Goal: Information Seeking & Learning: Learn about a topic

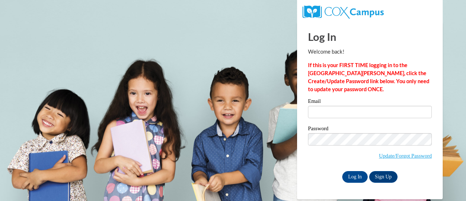
click at [325, 107] on input "Email" at bounding box center [370, 112] width 124 height 12
click at [347, 112] on input "tj" at bounding box center [370, 112] width 124 height 12
type input "tjones@kippmetroatlanta.org"
click at [352, 179] on input "Log In" at bounding box center [354, 177] width 25 height 12
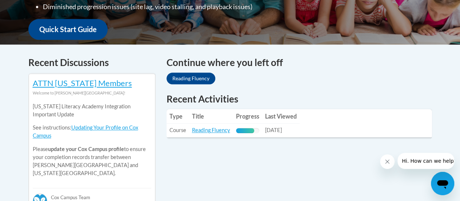
scroll to position [291, 0]
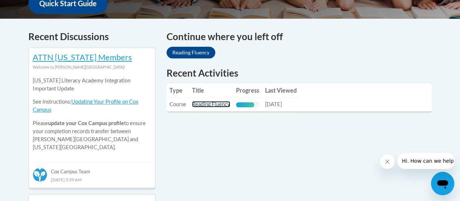
click at [218, 102] on link "Reading Fluency" at bounding box center [211, 104] width 38 height 6
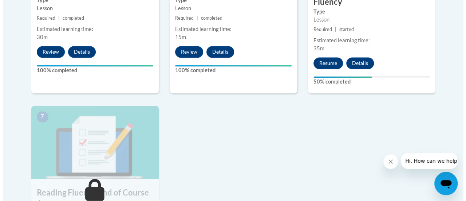
scroll to position [546, 0]
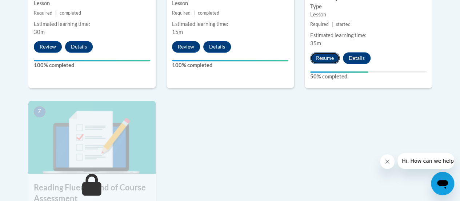
click at [328, 62] on button "Resume" at bounding box center [325, 58] width 29 height 12
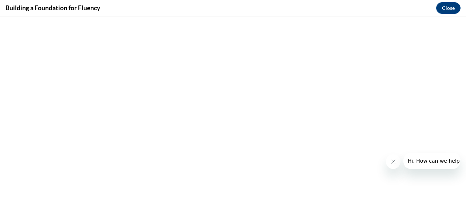
click at [391, 160] on icon "Close message from company" at bounding box center [393, 161] width 4 height 4
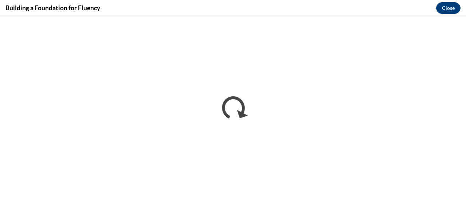
scroll to position [0, 0]
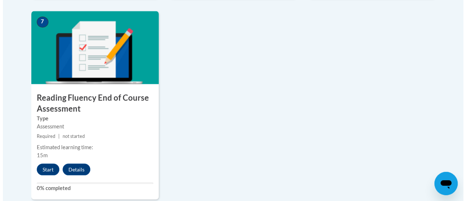
scroll to position [643, 0]
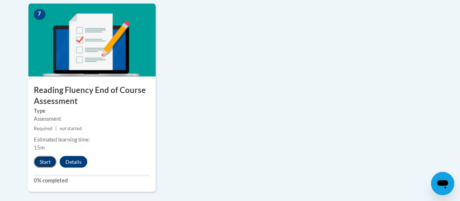
click at [51, 162] on button "Start" at bounding box center [45, 161] width 23 height 12
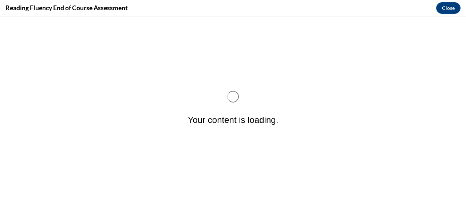
scroll to position [0, 0]
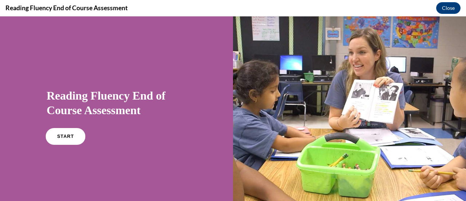
click at [65, 136] on span "START" at bounding box center [65, 136] width 17 height 5
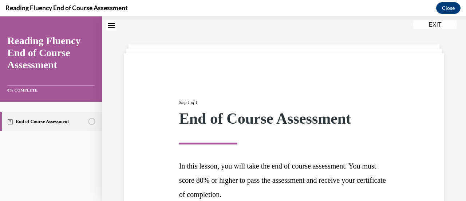
scroll to position [92, 0]
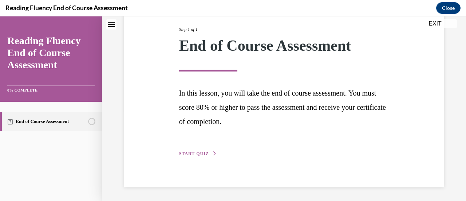
click at [183, 154] on span "START QUIZ" at bounding box center [194, 153] width 30 height 5
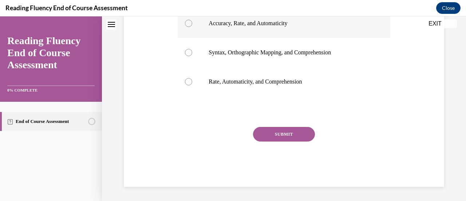
scroll to position [77, 0]
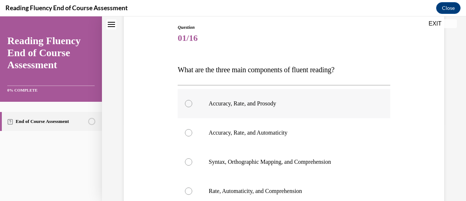
click at [287, 101] on p "Accuracy, Rate, and Prosody" at bounding box center [290, 103] width 163 height 7
click at [192, 101] on input "Accuracy, Rate, and Prosody" at bounding box center [188, 103] width 7 height 7
radio input "true"
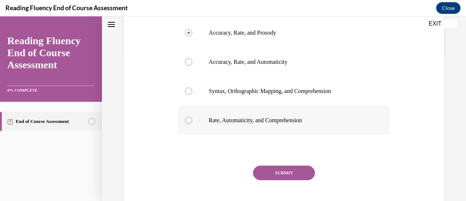
scroll to position [150, 0]
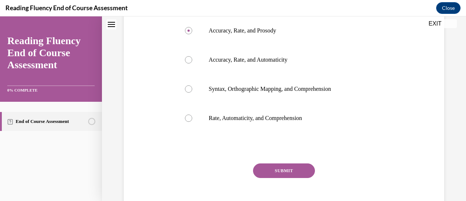
click at [287, 169] on button "SUBMIT" at bounding box center [284, 170] width 62 height 15
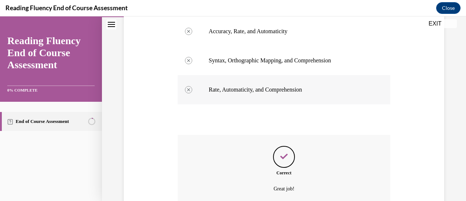
scroll to position [234, 0]
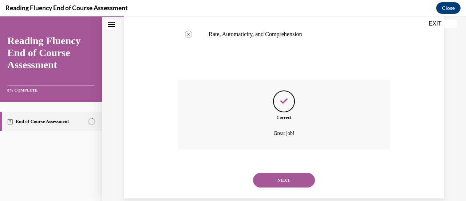
click at [285, 177] on button "NEXT" at bounding box center [284, 180] width 62 height 15
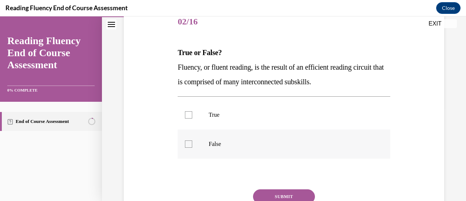
scroll to position [109, 0]
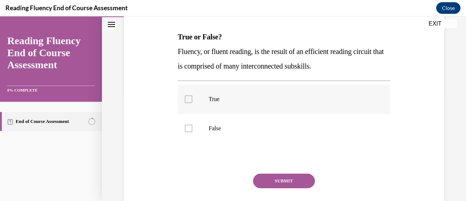
click at [325, 107] on label "True" at bounding box center [284, 98] width 212 height 29
click at [192, 103] on input "True" at bounding box center [188, 98] width 7 height 7
checkbox input "true"
click at [287, 182] on button "SUBMIT" at bounding box center [284, 180] width 62 height 15
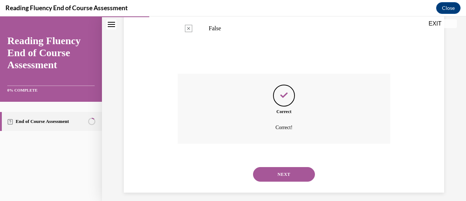
scroll to position [215, 0]
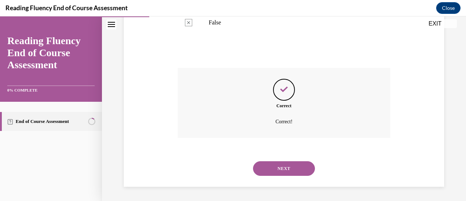
click at [290, 163] on button "NEXT" at bounding box center [284, 168] width 62 height 15
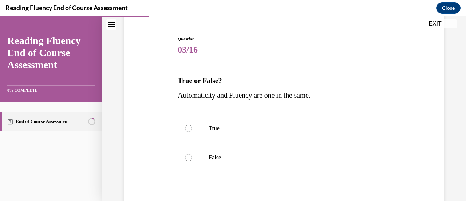
scroll to position [73, 0]
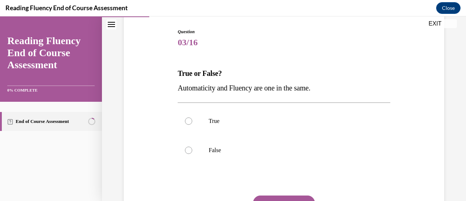
click at [298, 87] on span "Automaticity and Fluency are one in the same." at bounding box center [244, 88] width 133 height 8
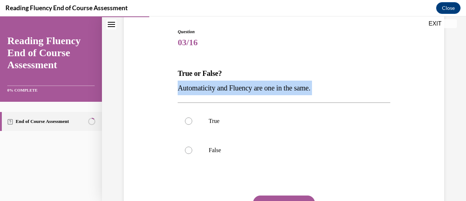
click at [298, 87] on span "Automaticity and Fluency are one in the same." at bounding box center [244, 88] width 133 height 8
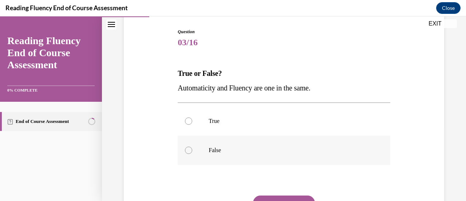
click at [201, 143] on label "False" at bounding box center [284, 149] width 212 height 29
click at [192, 146] on input "False" at bounding box center [188, 149] width 7 height 7
radio input "true"
click at [263, 195] on button "SUBMIT" at bounding box center [284, 202] width 62 height 15
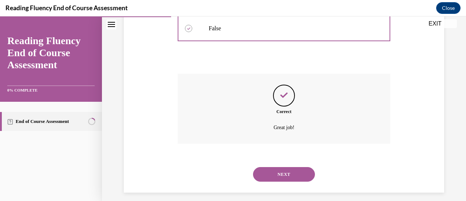
scroll to position [200, 0]
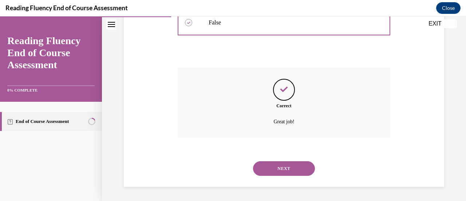
click at [271, 167] on button "NEXT" at bounding box center [284, 168] width 62 height 15
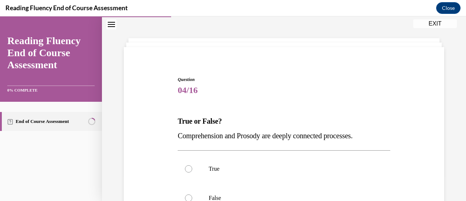
scroll to position [36, 0]
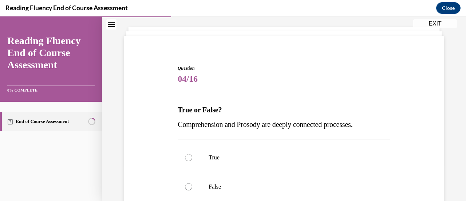
click at [253, 124] on span "Comprehension and Prosody are deeply connected processes." at bounding box center [265, 124] width 175 height 8
click at [323, 127] on span "Comprehension and Prosody are deeply connected processes." at bounding box center [265, 124] width 175 height 8
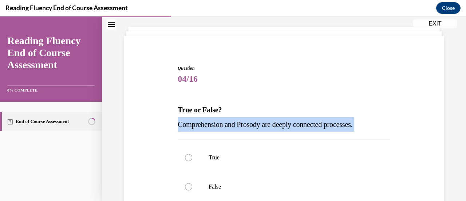
click at [323, 127] on span "Comprehension and Prosody are deeply connected processes." at bounding box center [265, 124] width 175 height 8
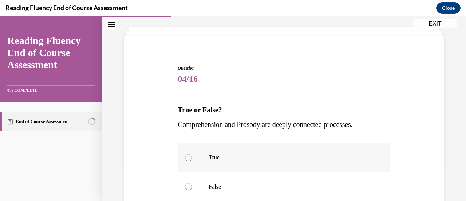
click at [188, 158] on div at bounding box center [188, 157] width 7 height 7
click at [188, 158] on input "True" at bounding box center [188, 157] width 7 height 7
radio input "true"
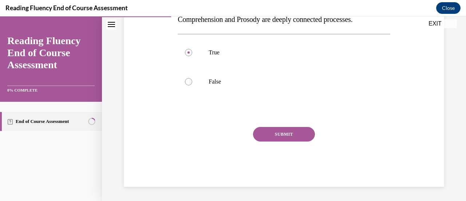
click at [263, 135] on button "SUBMIT" at bounding box center [284, 134] width 62 height 15
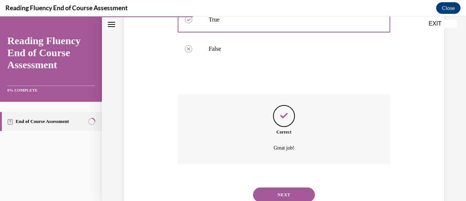
scroll to position [200, 0]
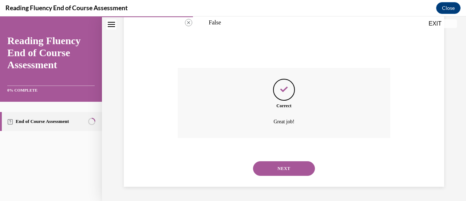
click at [265, 163] on button "NEXT" at bounding box center [284, 168] width 62 height 15
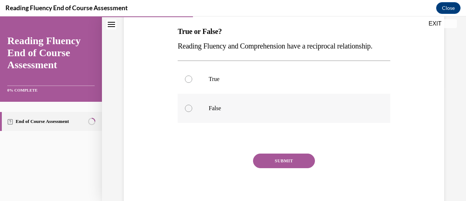
scroll to position [73, 0]
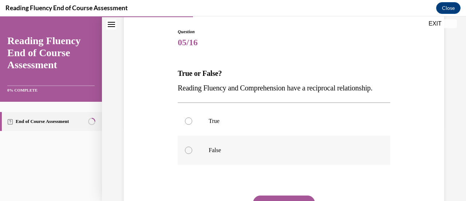
click at [246, 158] on label "False" at bounding box center [284, 149] width 212 height 29
click at [192, 154] on input "False" at bounding box center [188, 149] width 7 height 7
radio input "true"
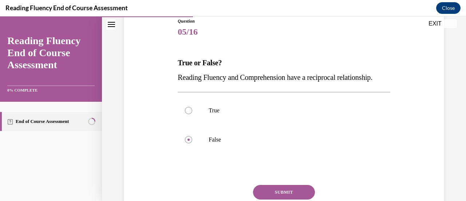
scroll to position [83, 0]
drag, startPoint x: 222, startPoint y: 91, endPoint x: 178, endPoint y: 78, distance: 45.7
click at [178, 78] on p "Reading Fluency and Comprehension have a reciprocal relationship." at bounding box center [284, 77] width 212 height 15
click at [192, 119] on label "True" at bounding box center [284, 110] width 212 height 29
click at [192, 114] on input "True" at bounding box center [188, 110] width 7 height 7
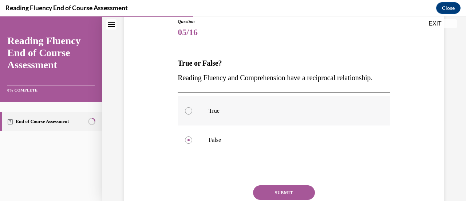
radio input "true"
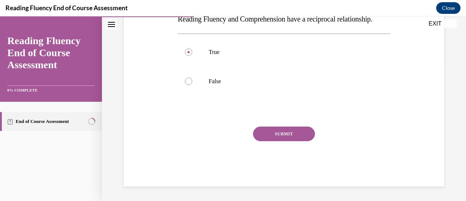
click at [267, 133] on button "SUBMIT" at bounding box center [284, 133] width 62 height 15
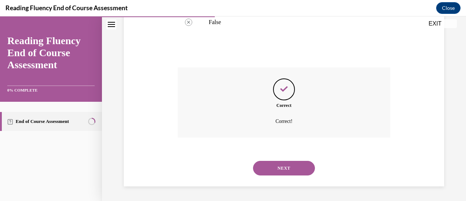
scroll to position [215, 0]
click at [271, 164] on button "NEXT" at bounding box center [284, 168] width 62 height 15
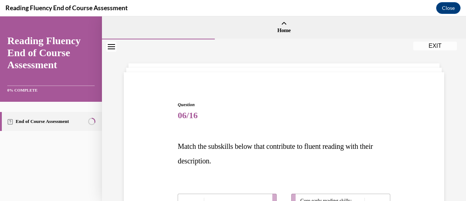
scroll to position [36, 0]
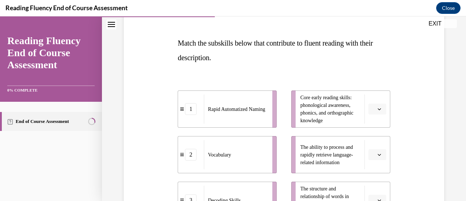
scroll to position [103, 0]
click at [371, 111] on button "button" at bounding box center [377, 109] width 18 height 11
click at [404, 111] on div "Question 06/16 Match the subskills below that contribute to fluent reading with…" at bounding box center [284, 166] width 324 height 378
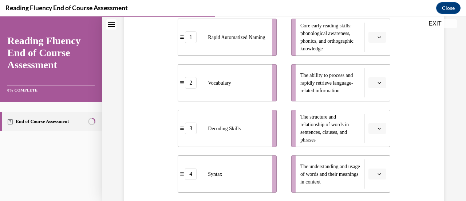
scroll to position [175, 0]
click at [377, 173] on icon "button" at bounding box center [379, 173] width 4 height 4
click at [371, 128] on span "2" at bounding box center [369, 128] width 3 height 6
click at [376, 131] on button "button" at bounding box center [377, 127] width 18 height 11
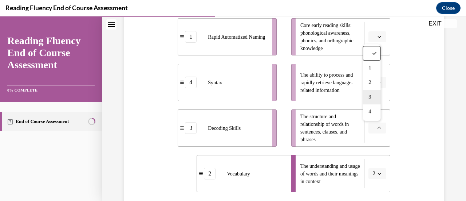
click at [370, 97] on span "3" at bounding box center [369, 97] width 3 height 6
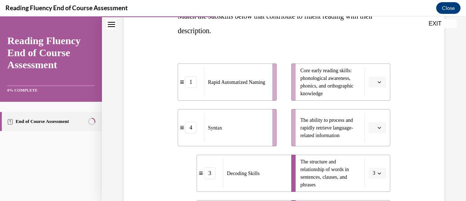
scroll to position [131, 0]
click at [375, 129] on button "button" at bounding box center [377, 126] width 18 height 11
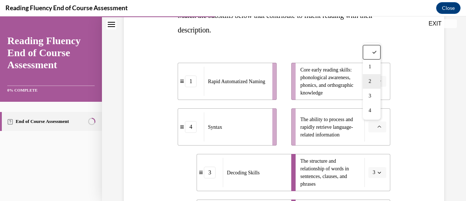
click at [372, 74] on div "2" at bounding box center [372, 81] width 18 height 15
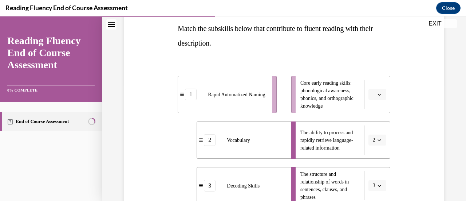
scroll to position [113, 0]
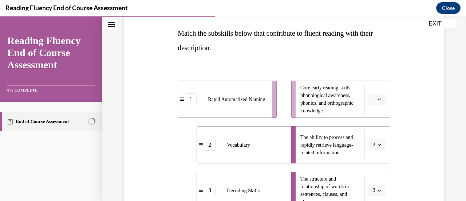
click at [377, 100] on span "button" at bounding box center [379, 98] width 5 height 5
click at [372, 129] on div "1" at bounding box center [372, 129] width 18 height 15
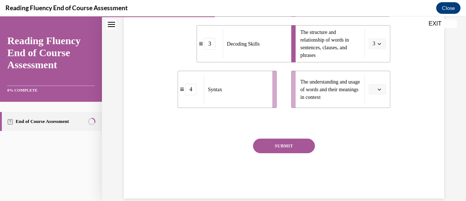
scroll to position [271, 0]
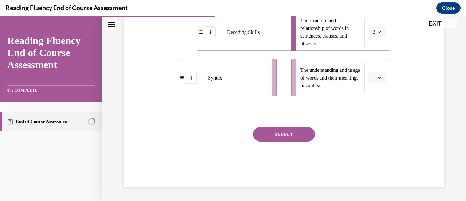
click at [373, 80] on span "Please select an option" at bounding box center [374, 77] width 3 height 7
click at [370, 151] on span "4" at bounding box center [369, 152] width 3 height 6
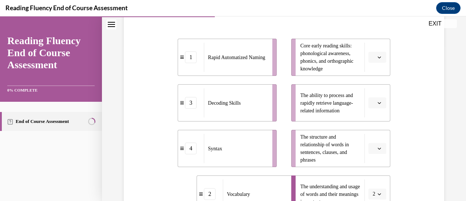
scroll to position [154, 0]
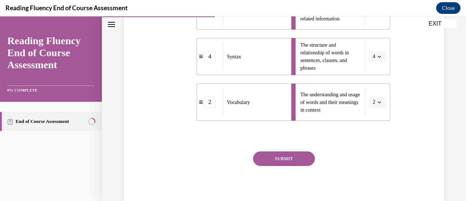
click at [285, 163] on button "SUBMIT" at bounding box center [284, 158] width 62 height 15
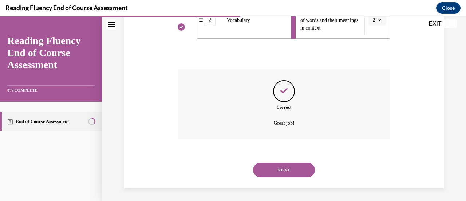
scroll to position [330, 0]
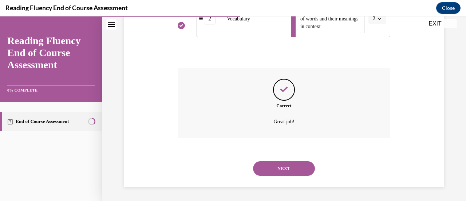
click at [300, 175] on button "NEXT" at bounding box center [284, 168] width 62 height 15
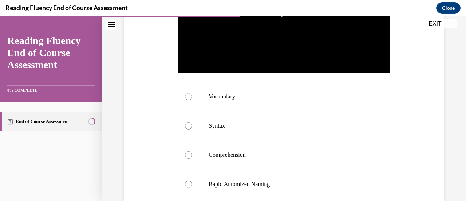
scroll to position [237, 0]
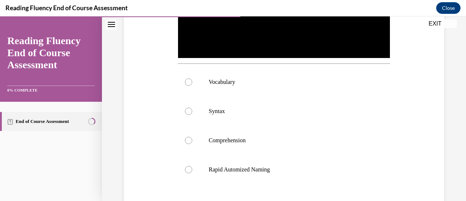
click at [394, 151] on div "Question 07/16 In this video, students are scooping words into phrases. Which s…" at bounding box center [284, 58] width 324 height 431
click at [304, 150] on label "Comprehension" at bounding box center [284, 140] width 212 height 29
click at [192, 144] on input "Comprehension" at bounding box center [188, 140] width 7 height 7
radio input "true"
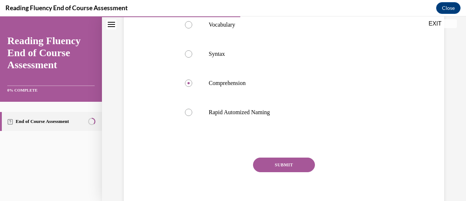
click at [306, 167] on button "SUBMIT" at bounding box center [284, 164] width 62 height 15
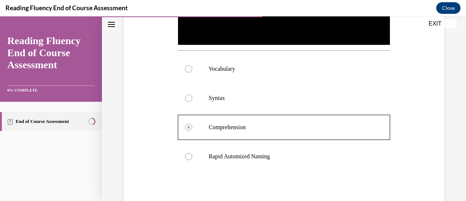
scroll to position [250, 0]
click at [348, 161] on label "Rapid Automized Naming" at bounding box center [284, 155] width 212 height 29
click at [377, 102] on label "Syntax" at bounding box center [284, 97] width 212 height 29
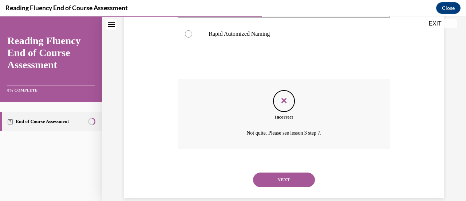
scroll to position [381, 0]
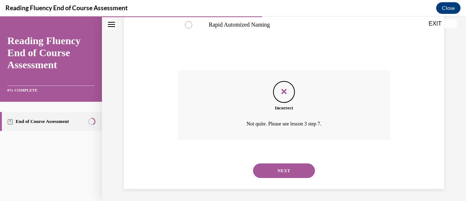
click at [307, 171] on button "NEXT" at bounding box center [284, 170] width 62 height 15
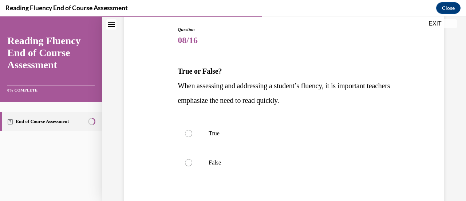
scroll to position [76, 0]
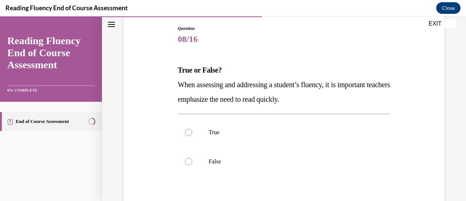
click at [185, 90] on p "When assessing and addressing a student’s fluency, it is important teachers emp…" at bounding box center [284, 91] width 212 height 29
click at [185, 86] on span "When assessing and addressing a student’s fluency, it is important teachers emp…" at bounding box center [284, 91] width 212 height 23
click at [183, 88] on span "When assessing and addressing a student’s fluency, it is important teachers emp…" at bounding box center [284, 91] width 212 height 23
click at [248, 129] on p "True" at bounding box center [290, 132] width 163 height 7
click at [192, 129] on input "True" at bounding box center [188, 132] width 7 height 7
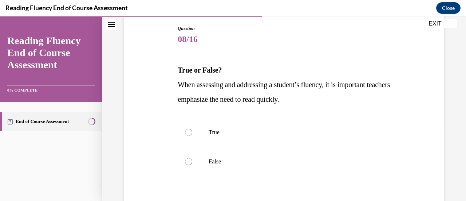
radio input "true"
drag, startPoint x: 178, startPoint y: 84, endPoint x: 320, endPoint y: 97, distance: 142.6
click at [320, 97] on p "When assessing and addressing a student’s fluency, it is important teachers emp…" at bounding box center [284, 91] width 212 height 29
click at [205, 169] on label "False" at bounding box center [284, 161] width 212 height 29
click at [192, 165] on input "False" at bounding box center [188, 161] width 7 height 7
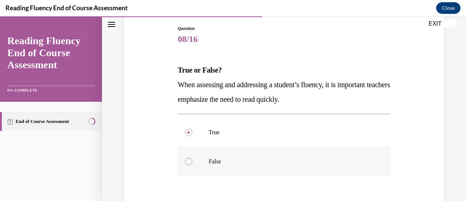
radio input "true"
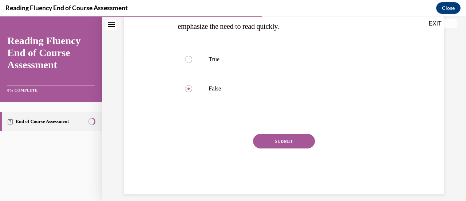
scroll to position [156, 0]
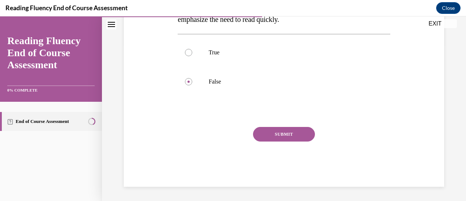
click at [279, 135] on button "SUBMIT" at bounding box center [284, 134] width 62 height 15
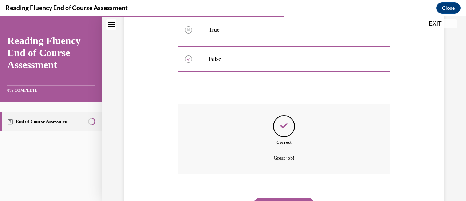
scroll to position [215, 0]
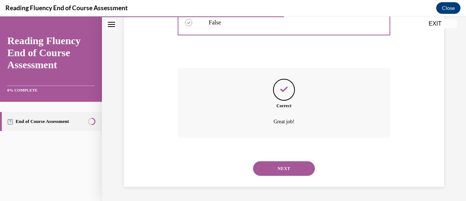
click at [273, 171] on button "NEXT" at bounding box center [284, 168] width 62 height 15
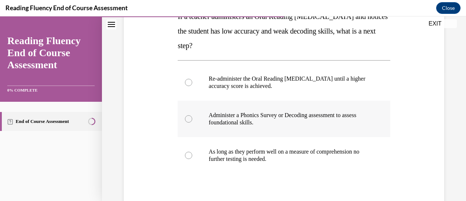
scroll to position [146, 0]
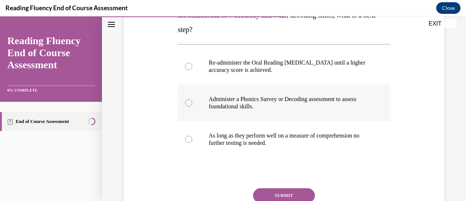
click at [272, 111] on label "Administer a Phonics Survey or Decoding assessment to assess foundational skill…" at bounding box center [284, 102] width 212 height 36
click at [192, 106] on input "Administer a Phonics Survey or Decoding assessment to assess foundational skill…" at bounding box center [188, 102] width 7 height 7
radio input "true"
click at [287, 190] on button "SUBMIT" at bounding box center [284, 195] width 62 height 15
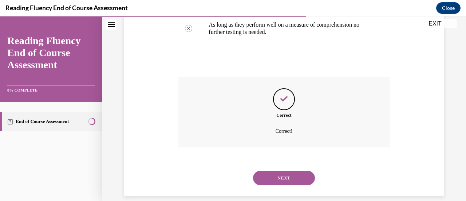
scroll to position [266, 0]
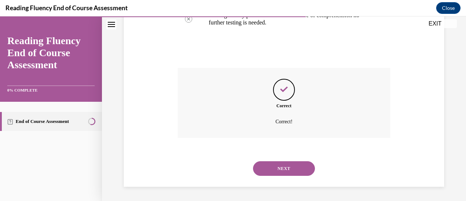
click at [288, 172] on button "NEXT" at bounding box center [284, 168] width 62 height 15
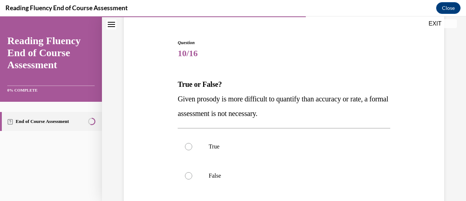
scroll to position [73, 0]
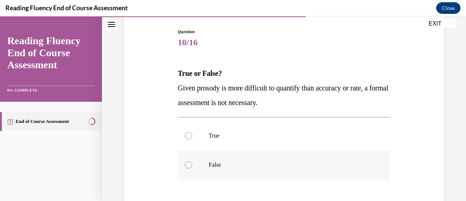
click at [240, 155] on label "False" at bounding box center [284, 164] width 212 height 29
click at [192, 161] on input "False" at bounding box center [188, 164] width 7 height 7
radio input "true"
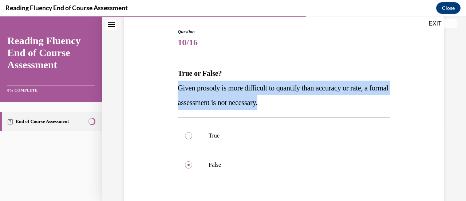
drag, startPoint x: 288, startPoint y: 104, endPoint x: 179, endPoint y: 86, distance: 110.3
click at [179, 86] on span "Given prosody is more difficult to quantify than accuracy or rate, a formal ass…" at bounding box center [283, 95] width 210 height 23
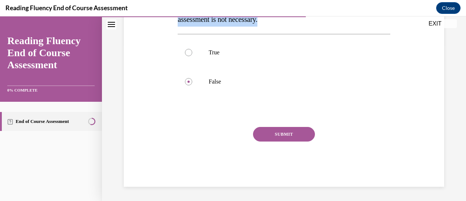
click at [260, 134] on button "SUBMIT" at bounding box center [284, 134] width 62 height 15
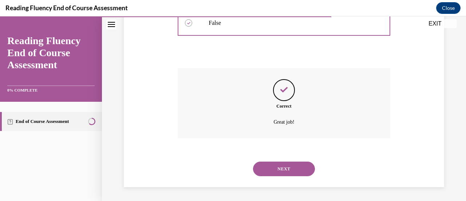
scroll to position [215, 0]
click at [270, 170] on button "NEXT" at bounding box center [284, 168] width 62 height 15
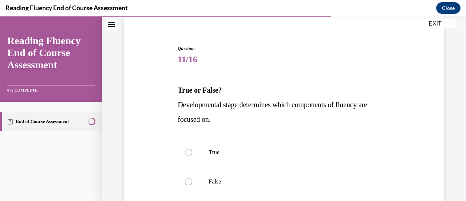
scroll to position [73, 0]
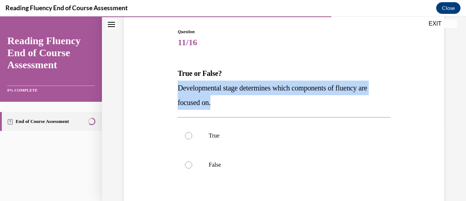
drag, startPoint x: 227, startPoint y: 102, endPoint x: 178, endPoint y: 88, distance: 50.9
click at [178, 88] on p "Developmental stage determines which components of fluency are focused on." at bounding box center [284, 94] width 212 height 29
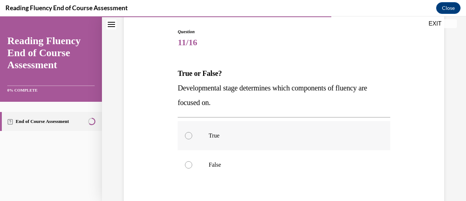
click at [211, 134] on p "True" at bounding box center [290, 135] width 163 height 7
click at [192, 134] on input "True" at bounding box center [188, 135] width 7 height 7
radio input "true"
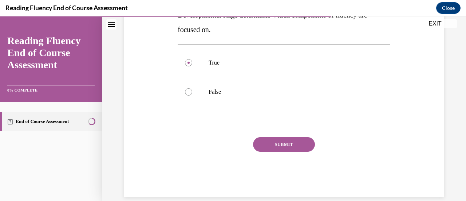
click at [258, 141] on button "SUBMIT" at bounding box center [284, 144] width 62 height 15
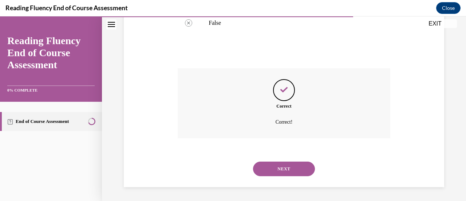
scroll to position [215, 0]
click at [255, 164] on button "NEXT" at bounding box center [284, 168] width 62 height 15
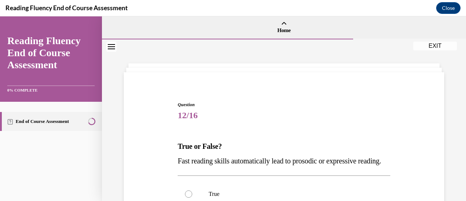
scroll to position [73, 0]
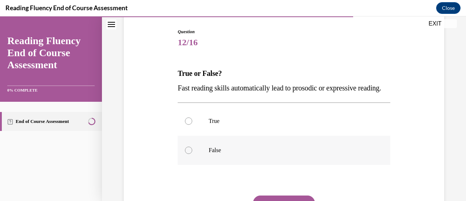
click at [240, 156] on label "False" at bounding box center [284, 149] width 212 height 29
click at [192, 154] on input "False" at bounding box center [188, 149] width 7 height 7
radio input "true"
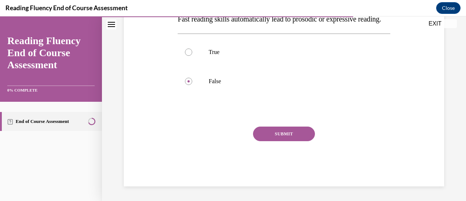
click at [275, 141] on button "SUBMIT" at bounding box center [284, 133] width 62 height 15
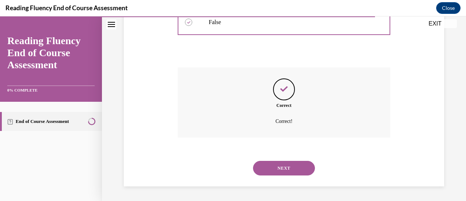
scroll to position [215, 0]
click at [266, 161] on button "NEXT" at bounding box center [284, 168] width 62 height 15
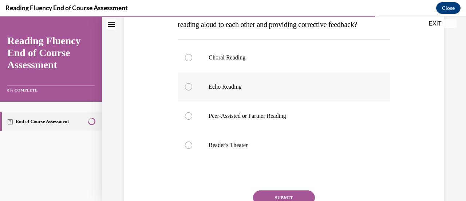
scroll to position [146, 0]
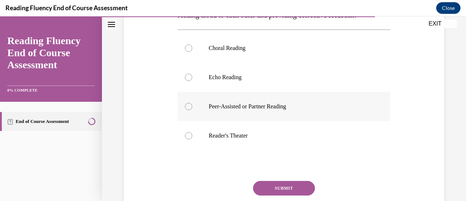
click at [232, 110] on p "Peer-Assisted or Partner Reading" at bounding box center [290, 106] width 163 height 7
click at [192, 110] on input "Peer-Assisted or Partner Reading" at bounding box center [188, 106] width 7 height 7
radio input "true"
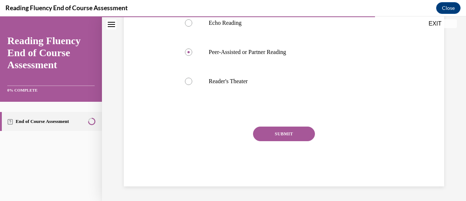
click at [272, 136] on button "SUBMIT" at bounding box center [284, 133] width 62 height 15
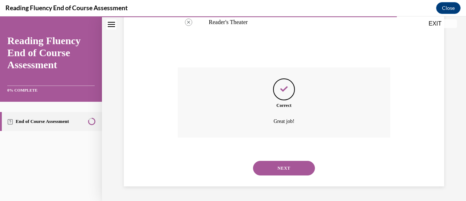
scroll to position [273, 0]
click at [265, 163] on button "NEXT" at bounding box center [284, 168] width 62 height 15
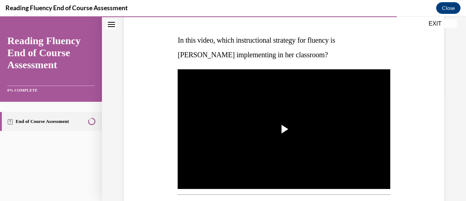
scroll to position [109, 0]
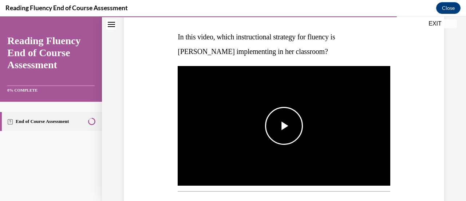
click at [258, 140] on img "Video player" at bounding box center [284, 125] width 212 height 119
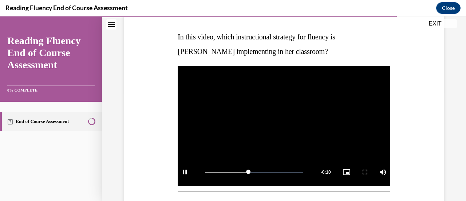
click at [162, 140] on div "Question 14/16 In this video, which instructional strategy for fluency is Ms. S…" at bounding box center [284, 185] width 324 height 431
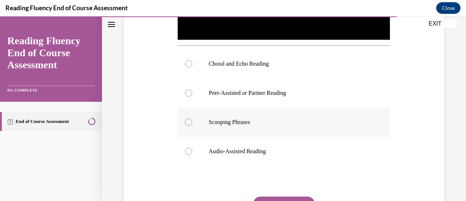
scroll to position [182, 0]
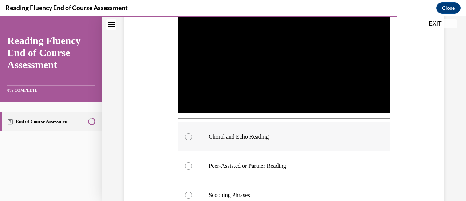
click at [315, 137] on p "Choral and Echo Reading" at bounding box center [290, 136] width 163 height 7
click at [192, 137] on input "Choral and Echo Reading" at bounding box center [188, 136] width 7 height 7
radio input "true"
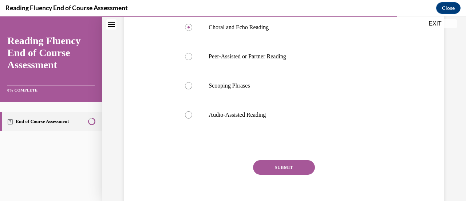
click at [296, 165] on button "SUBMIT" at bounding box center [284, 167] width 62 height 15
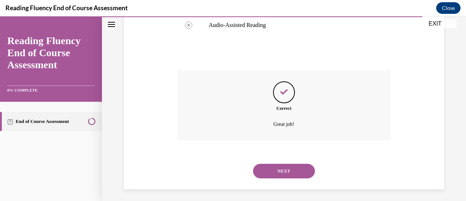
scroll to position [381, 0]
click at [293, 165] on button "NEXT" at bounding box center [284, 170] width 62 height 15
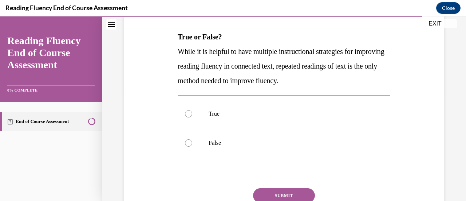
scroll to position [73, 0]
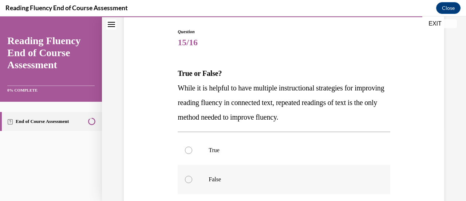
click at [274, 171] on label "False" at bounding box center [284, 179] width 212 height 29
click at [192, 175] on input "False" at bounding box center [188, 178] width 7 height 7
radio input "true"
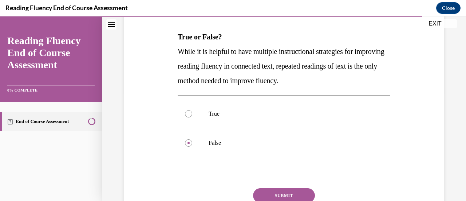
click at [282, 193] on button "SUBMIT" at bounding box center [284, 195] width 62 height 15
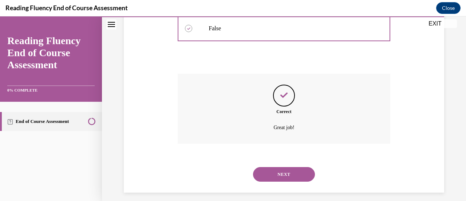
scroll to position [229, 0]
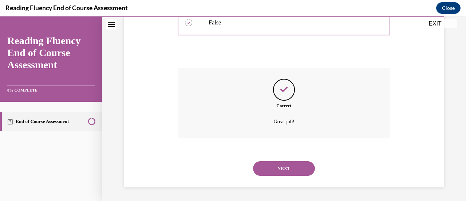
click at [288, 171] on button "NEXT" at bounding box center [284, 168] width 62 height 15
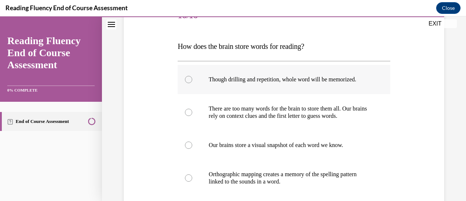
scroll to position [109, 0]
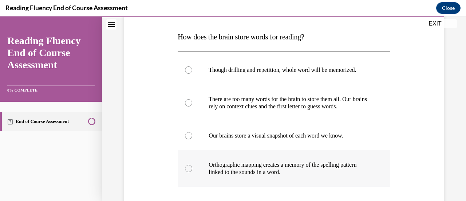
click at [264, 166] on p "Orthographic mapping creates a memory of the spelling pattern linked to the sou…" at bounding box center [290, 168] width 163 height 15
click at [192, 166] on input "Orthographic mapping creates a memory of the spelling pattern linked to the sou…" at bounding box center [188, 168] width 7 height 7
radio input "true"
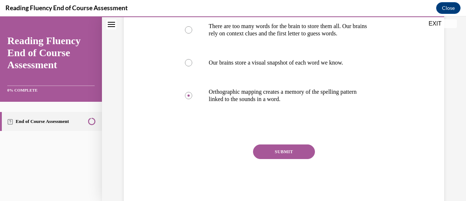
click at [288, 154] on button "SUBMIT" at bounding box center [284, 151] width 62 height 15
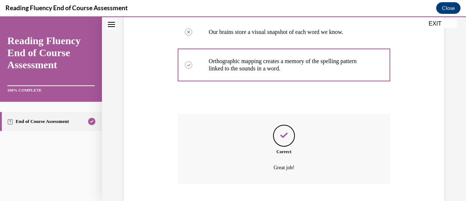
scroll to position [258, 0]
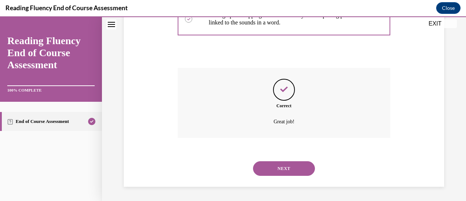
click at [282, 164] on button "NEXT" at bounding box center [284, 168] width 62 height 15
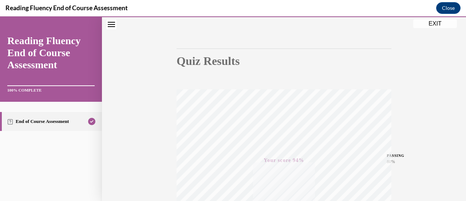
scroll to position [0, 0]
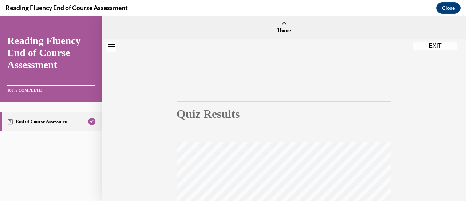
click at [436, 49] on button "EXIT" at bounding box center [435, 45] width 44 height 9
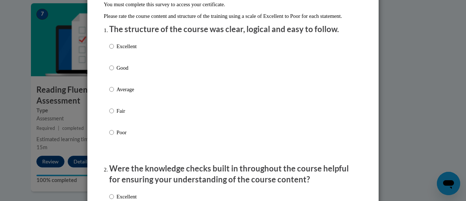
scroll to position [76, 0]
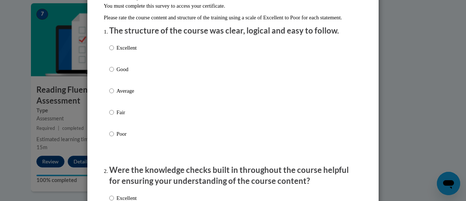
click at [282, 108] on div "Excellent Good Average Fair Poor" at bounding box center [233, 99] width 248 height 119
click at [129, 106] on label "Average" at bounding box center [122, 97] width 27 height 20
click at [114, 95] on input "Average" at bounding box center [111, 91] width 5 height 8
radio input "true"
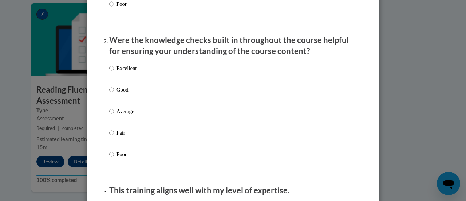
click at [126, 124] on label "Average" at bounding box center [122, 117] width 27 height 20
click at [114, 115] on input "Average" at bounding box center [111, 111] width 5 height 8
radio input "true"
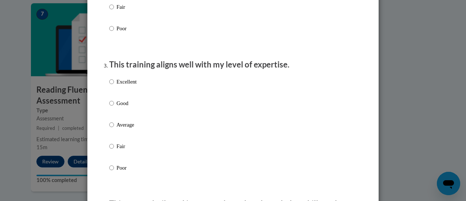
scroll to position [331, 0]
click at [123, 129] on p "Average" at bounding box center [126, 125] width 20 height 8
click at [114, 129] on input "Average" at bounding box center [111, 125] width 5 height 8
radio input "true"
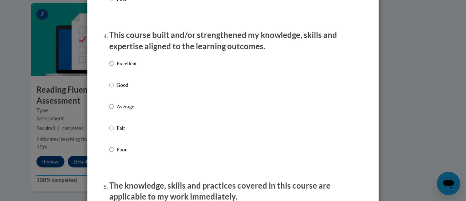
scroll to position [505, 0]
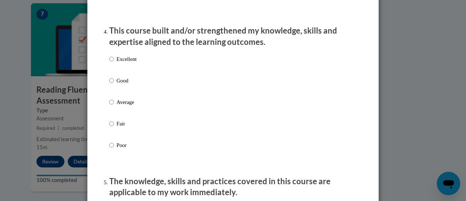
click at [148, 113] on div "Excellent Good Average Fair Poor" at bounding box center [233, 110] width 248 height 119
click at [134, 106] on p "Average" at bounding box center [126, 102] width 20 height 8
click at [114, 106] on input "Average" at bounding box center [111, 102] width 5 height 8
radio input "true"
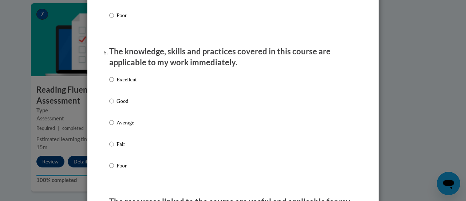
scroll to position [635, 0]
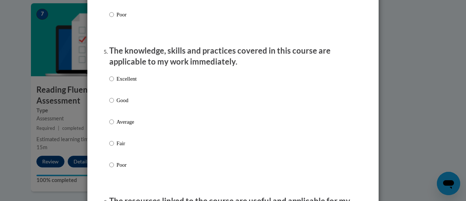
click at [126, 126] on p "Average" at bounding box center [126, 122] width 20 height 8
click at [114, 126] on input "Average" at bounding box center [111, 122] width 5 height 8
radio input "true"
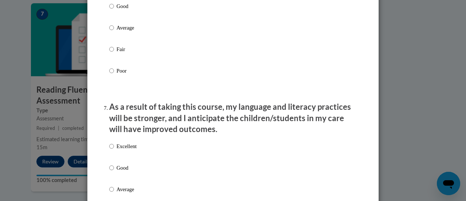
scroll to position [887, 0]
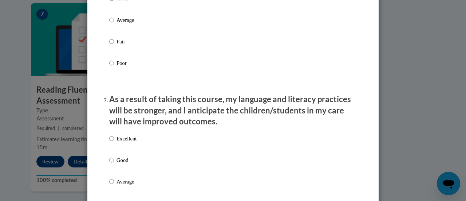
click at [174, 32] on div "Excellent Good Average Fair Poor" at bounding box center [233, 28] width 248 height 119
click at [132, 24] on p "Average" at bounding box center [126, 20] width 20 height 8
click at [114, 24] on input "Average" at bounding box center [111, 20] width 5 height 8
radio input "true"
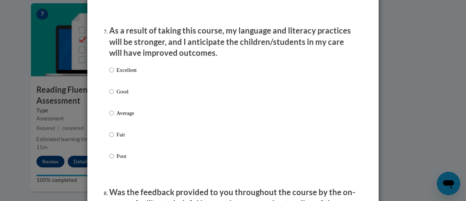
scroll to position [958, 0]
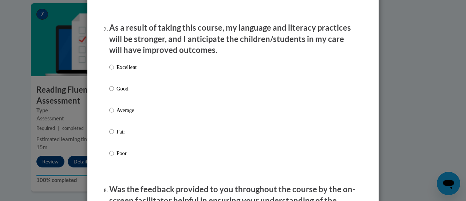
click at [134, 114] on p "Average" at bounding box center [126, 110] width 20 height 8
click at [114, 114] on input "Average" at bounding box center [111, 110] width 5 height 8
radio input "true"
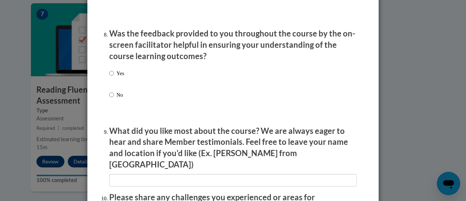
scroll to position [1115, 0]
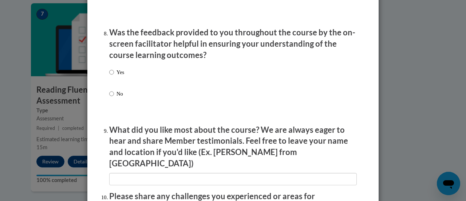
click at [127, 86] on div "Yes No" at bounding box center [233, 91] width 248 height 54
click at [118, 76] on p "Yes" at bounding box center [120, 72] width 8 height 8
click at [114, 76] on input "Yes" at bounding box center [111, 72] width 5 height 8
radio input "true"
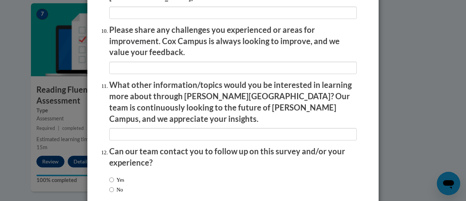
scroll to position [1313, 0]
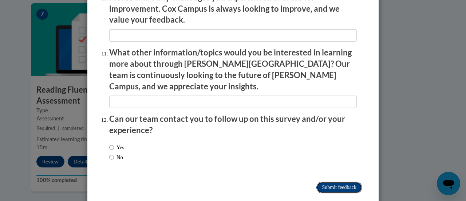
click at [337, 181] on input "Submit feedback" at bounding box center [339, 187] width 46 height 12
